Goal: Task Accomplishment & Management: Complete application form

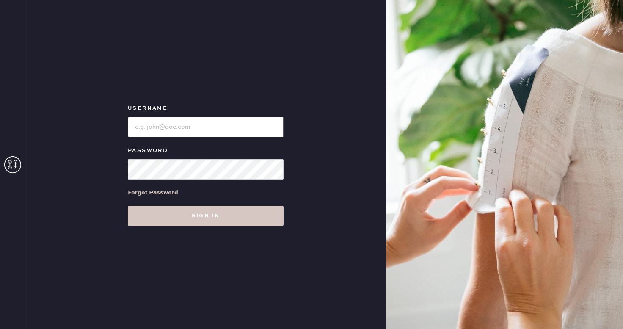
click at [189, 129] on input "loginName" at bounding box center [206, 127] width 156 height 20
type input "reformationcharleston"
click at [207, 230] on div "Username Password Forgot Password Sign in" at bounding box center [205, 164] width 361 height 329
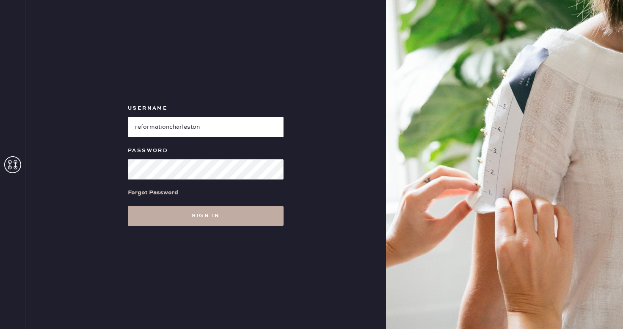
click at [192, 213] on button "Sign in" at bounding box center [206, 216] width 156 height 20
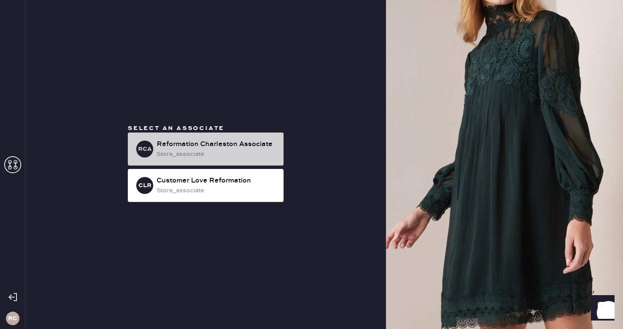
click at [239, 154] on div "store_associate" at bounding box center [217, 153] width 120 height 9
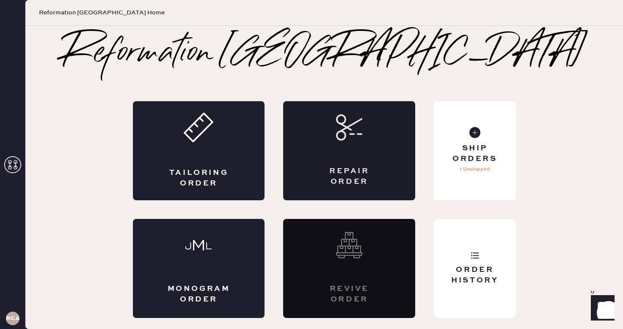
click at [330, 153] on div "Repair Order" at bounding box center [349, 150] width 132 height 99
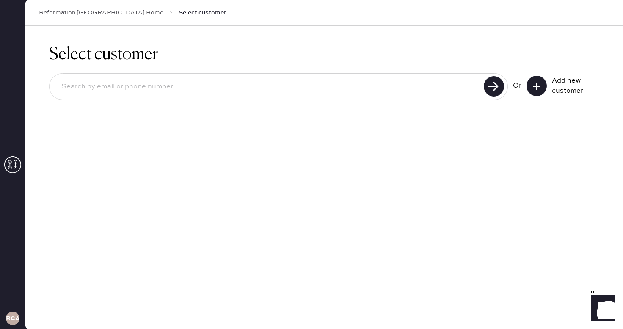
click at [533, 89] on icon at bounding box center [536, 87] width 8 height 8
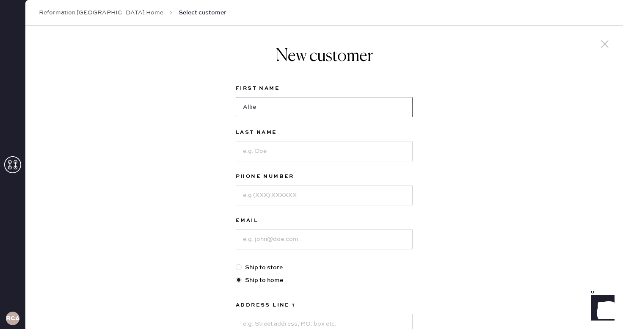
type input "Allie"
type input "[PERSON_NAME]"
type input "3018288521"
type input "l"
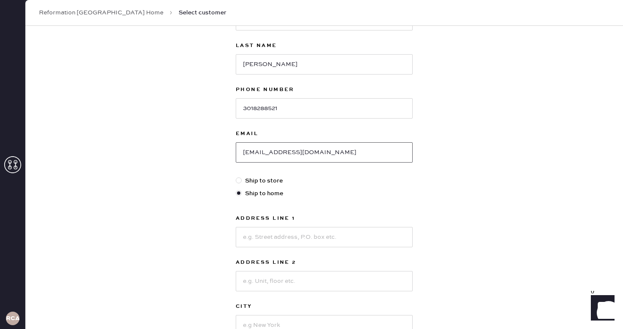
scroll to position [98, 0]
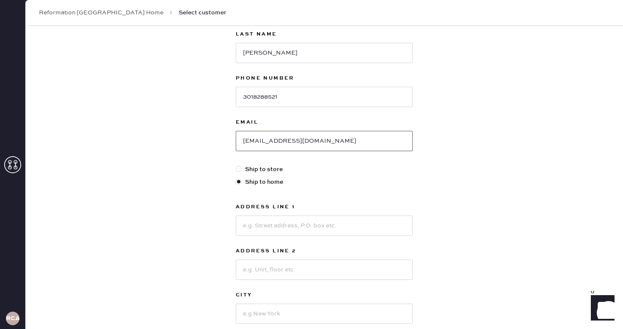
type input "[EMAIL_ADDRESS][DOMAIN_NAME]"
click at [253, 224] on input "[STREET_ADDRESS][PERSON_NAME]" at bounding box center [324, 225] width 177 height 20
click at [268, 227] on input "[STREET_ADDRESS][PERSON_NAME]" at bounding box center [324, 225] width 177 height 20
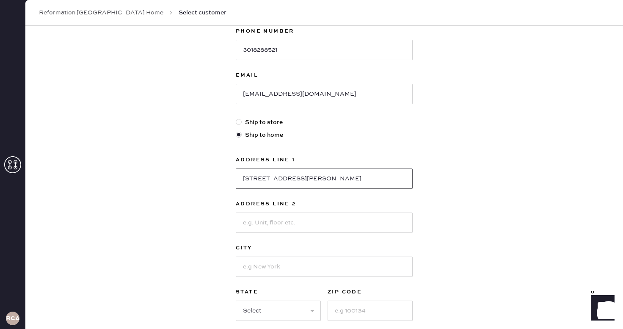
scroll to position [151, 0]
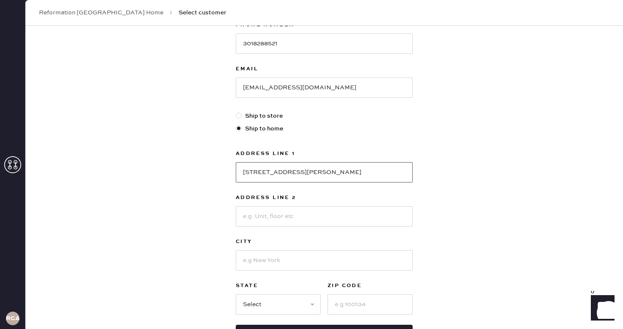
type input "[STREET_ADDRESS][PERSON_NAME]"
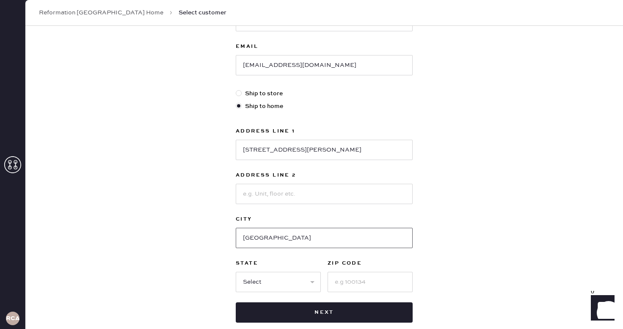
scroll to position [182, 0]
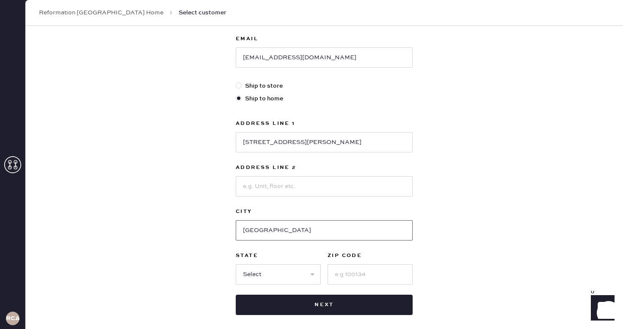
type input "[GEOGRAPHIC_DATA]"
select select "SC"
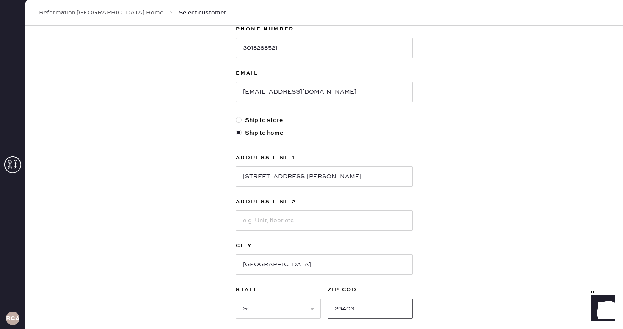
scroll to position [174, 0]
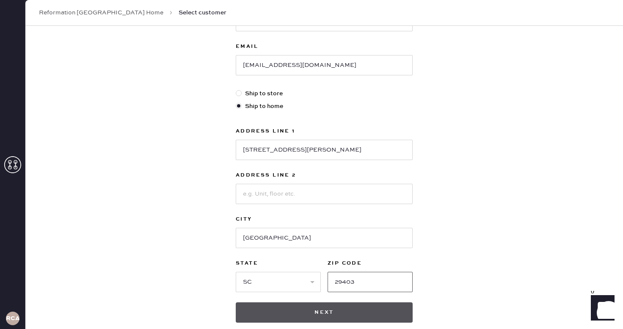
type input "29403"
click at [348, 306] on button "Next" at bounding box center [324, 312] width 177 height 20
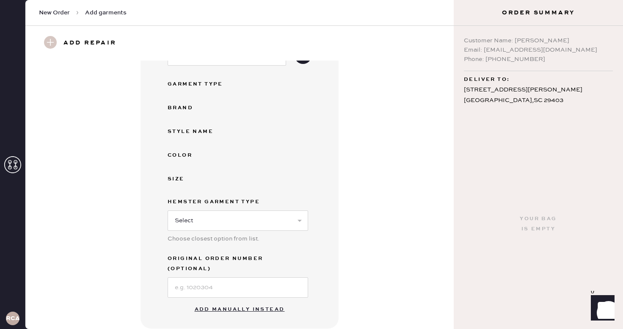
scroll to position [88, 0]
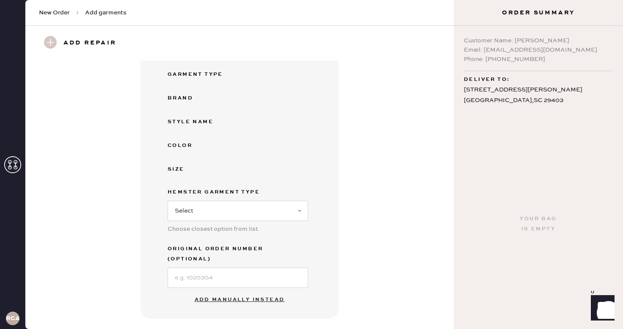
click at [236, 291] on button "Add manually instead" at bounding box center [240, 299] width 100 height 17
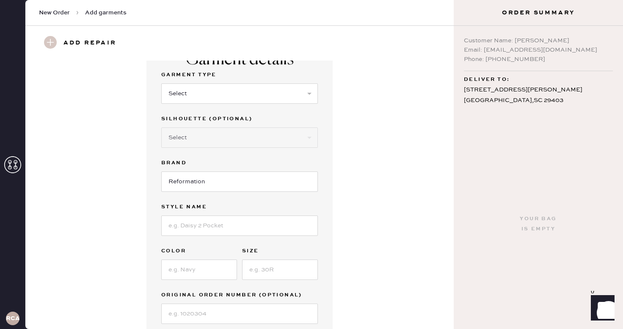
scroll to position [25, 0]
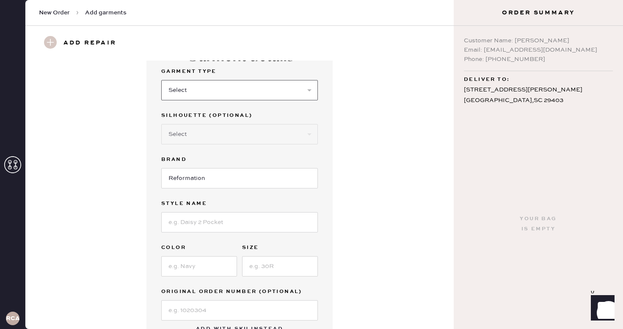
select select "31"
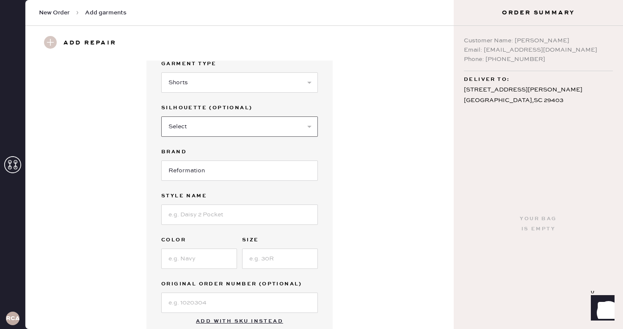
select select "other"
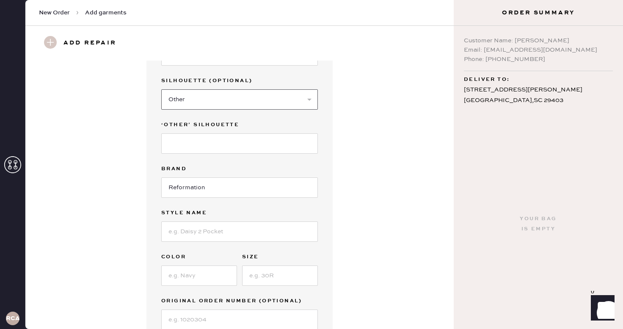
scroll to position [61, 0]
click at [218, 143] on input at bounding box center [239, 142] width 157 height 20
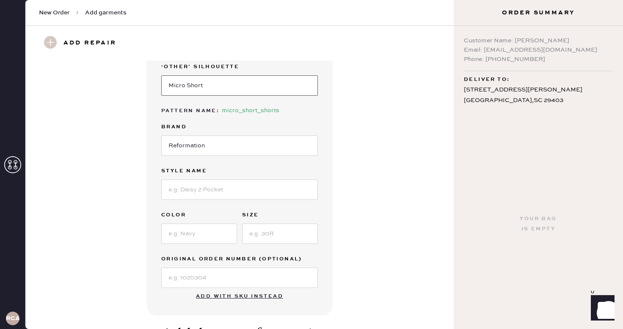
scroll to position [137, 0]
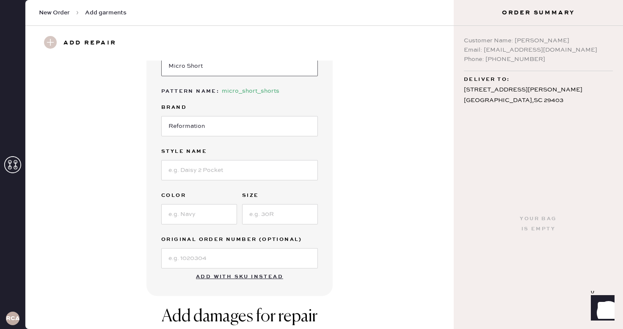
type input "Micro Short"
click at [215, 167] on input at bounding box center [239, 170] width 157 height 20
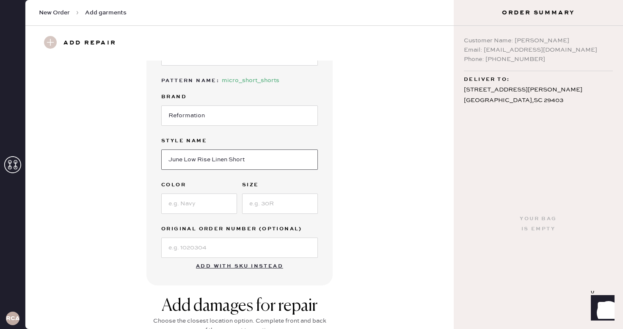
type input "June Low Rise Linen Short"
click at [202, 198] on input at bounding box center [199, 203] width 76 height 20
type input "White"
click at [261, 206] on input at bounding box center [280, 203] width 76 height 20
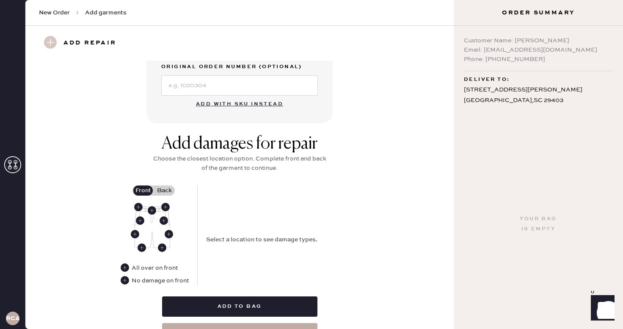
scroll to position [313, 0]
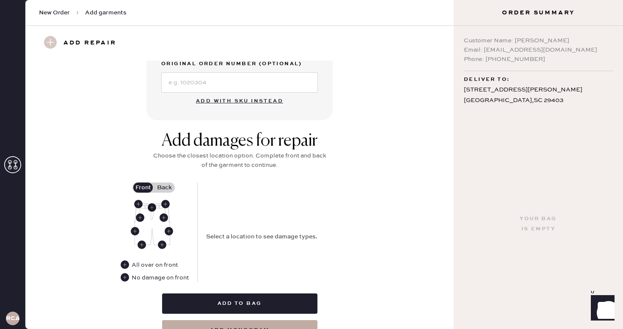
type input "02"
click at [152, 207] on use at bounding box center [152, 207] width 8 height 8
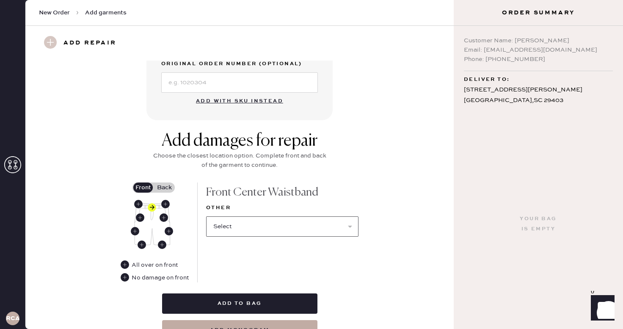
select select "1322"
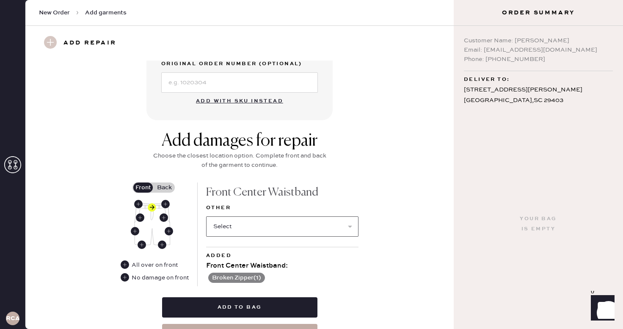
select select "1329"
select select
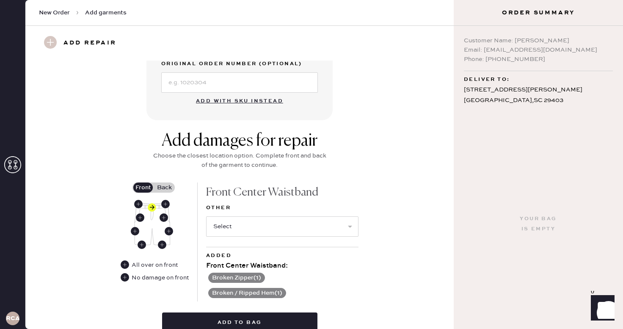
click at [169, 187] on label "Back" at bounding box center [164, 187] width 21 height 10
click at [164, 187] on input "Back" at bounding box center [164, 187] width 0 height 0
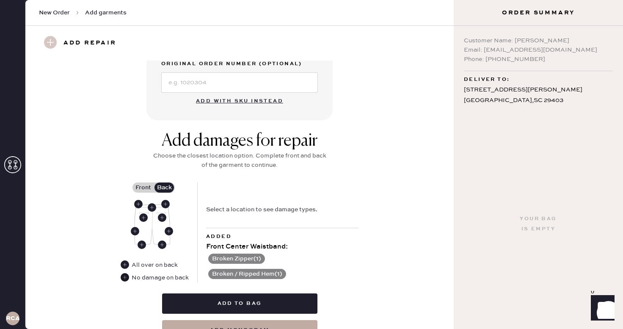
click at [127, 278] on use at bounding box center [125, 277] width 8 height 8
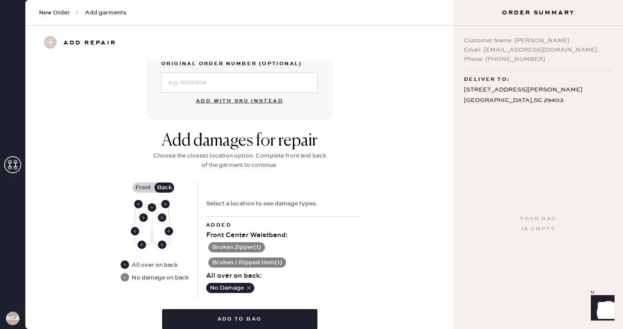
scroll to position [336, 0]
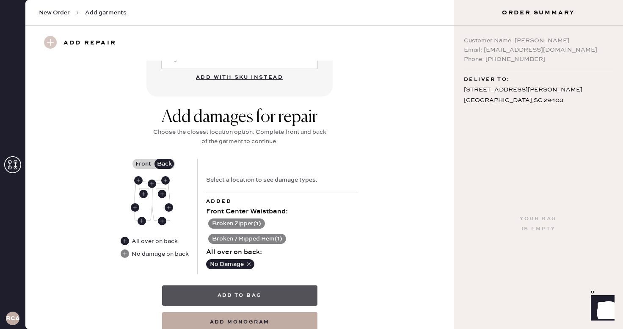
click at [268, 291] on button "Add to bag" at bounding box center [239, 295] width 155 height 20
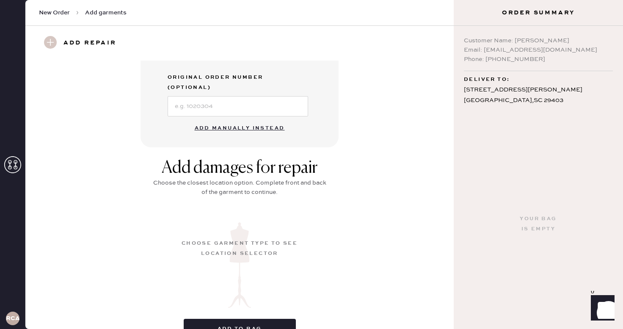
scroll to position [0, 0]
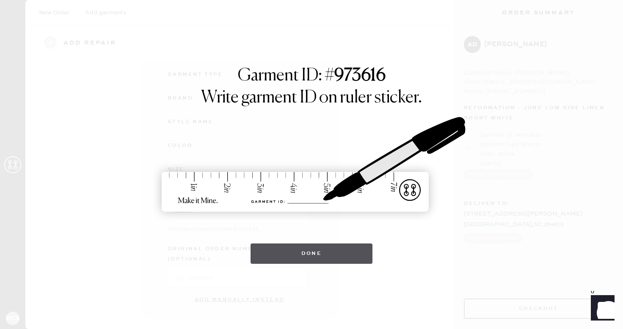
click at [267, 256] on button "Done" at bounding box center [311, 253] width 122 height 20
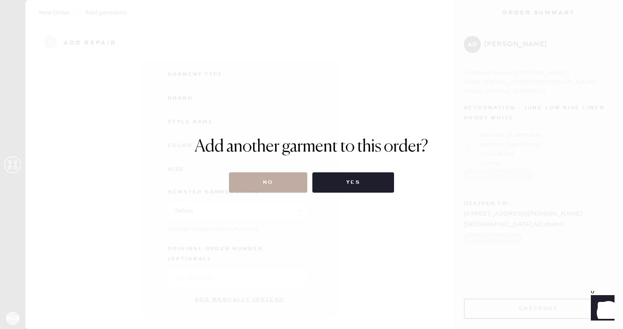
click at [281, 186] on button "No" at bounding box center [268, 182] width 78 height 20
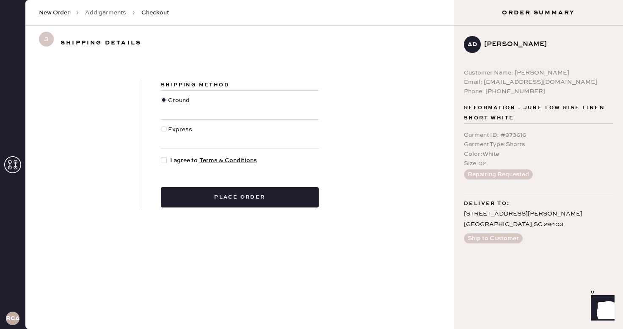
click at [165, 161] on div at bounding box center [164, 160] width 6 height 6
click at [161, 156] on input "I agree to Terms & Conditions" at bounding box center [161, 156] width 0 height 0
checkbox input "true"
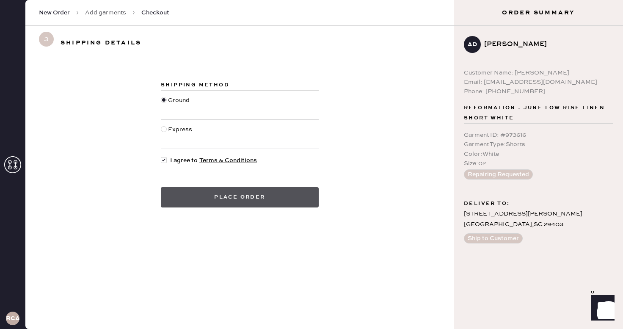
click at [238, 196] on button "Place order" at bounding box center [240, 197] width 158 height 20
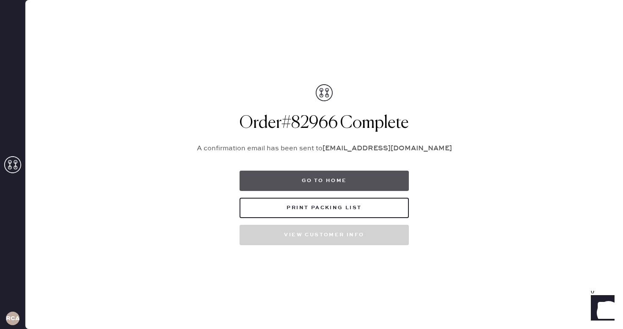
click at [274, 180] on button "Go to home" at bounding box center [323, 181] width 169 height 20
